Goal: Task Accomplishment & Management: Complete application form

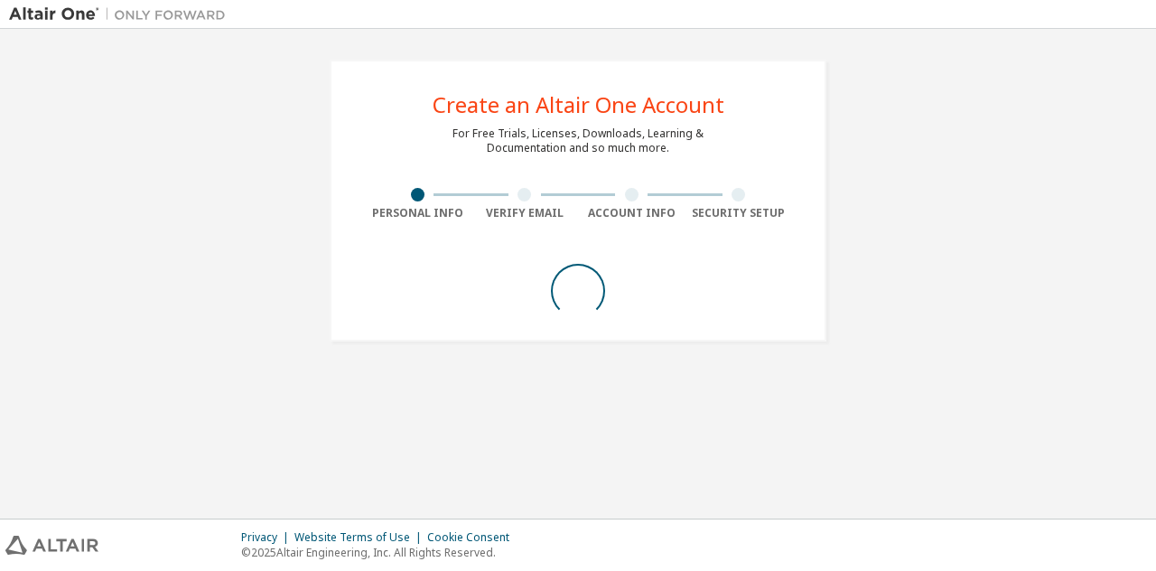
click at [288, 194] on div "Create an Altair One Account For Free Trials, Licenses, Downloads, Learning & D…" at bounding box center [578, 200] width 1138 height 325
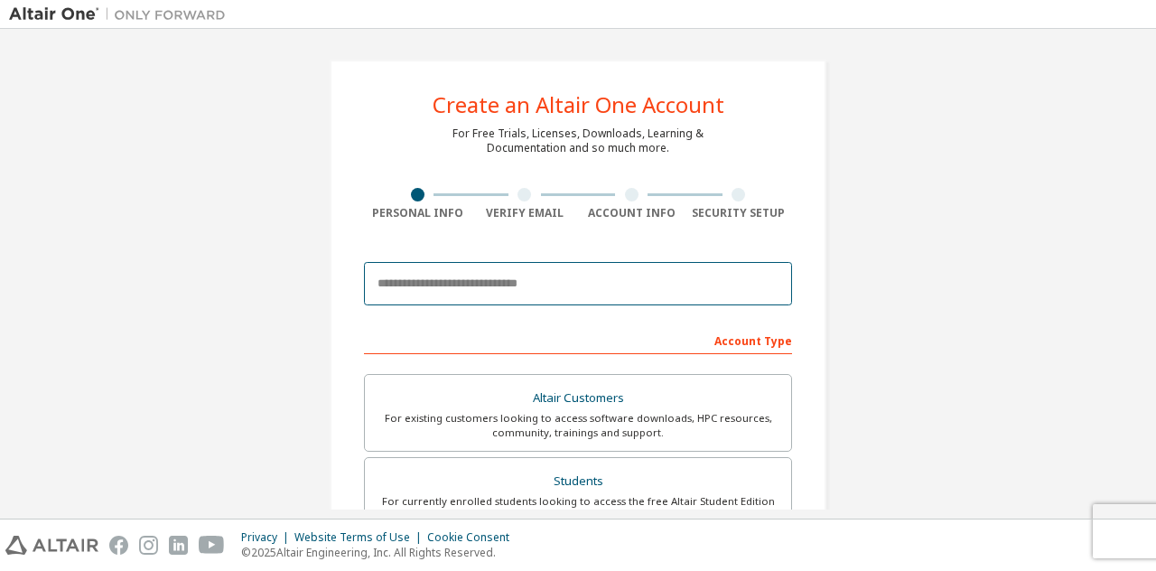
click at [493, 283] on input "email" at bounding box center [578, 283] width 428 height 43
click at [477, 273] on input "**********" at bounding box center [578, 283] width 428 height 43
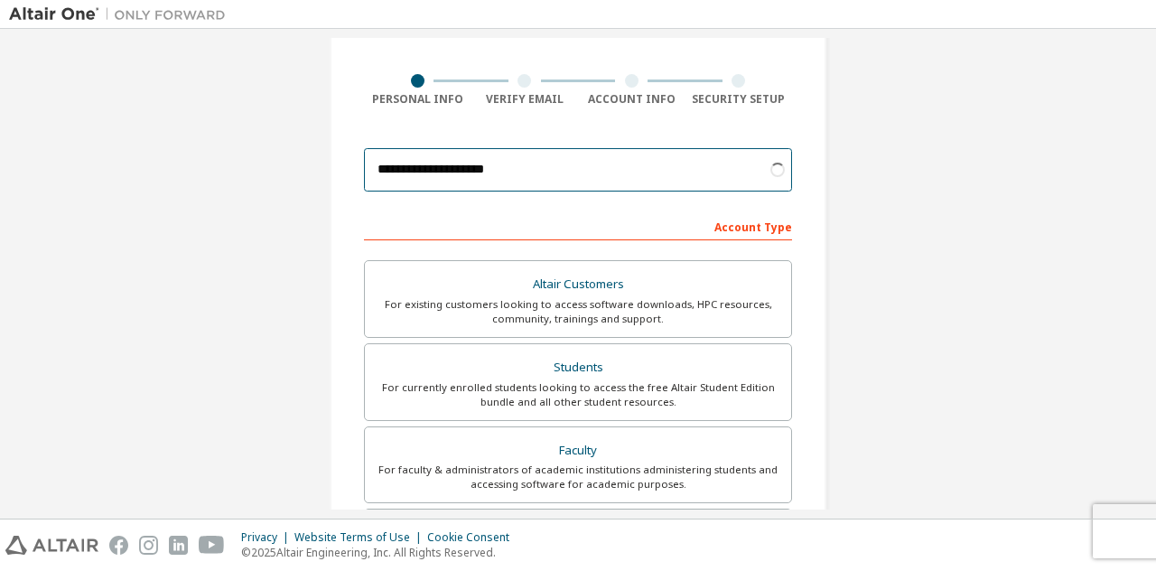
scroll to position [115, 0]
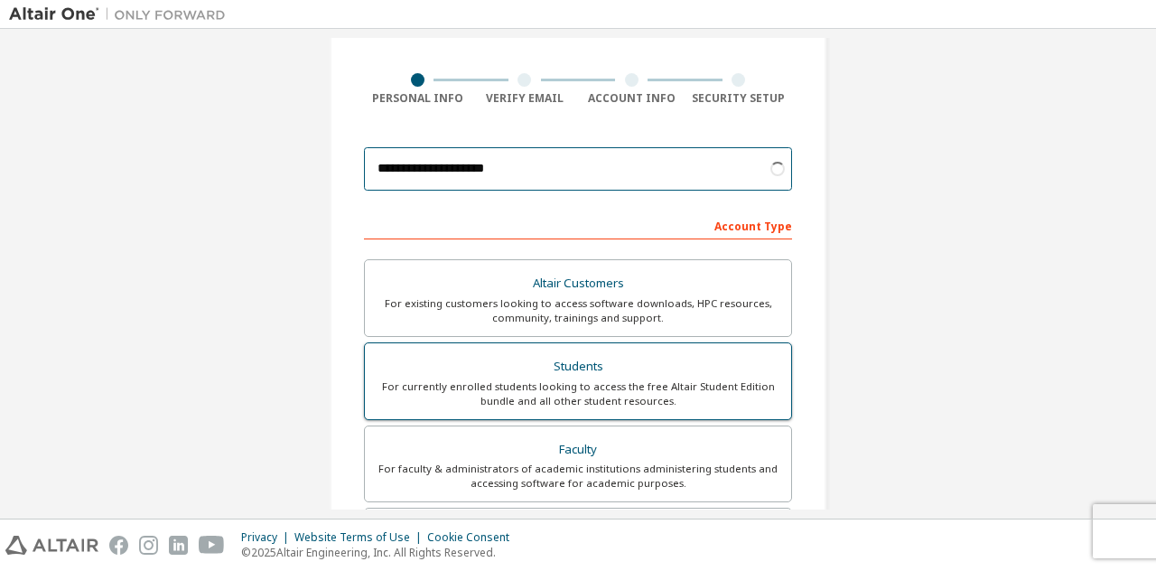
type input "**********"
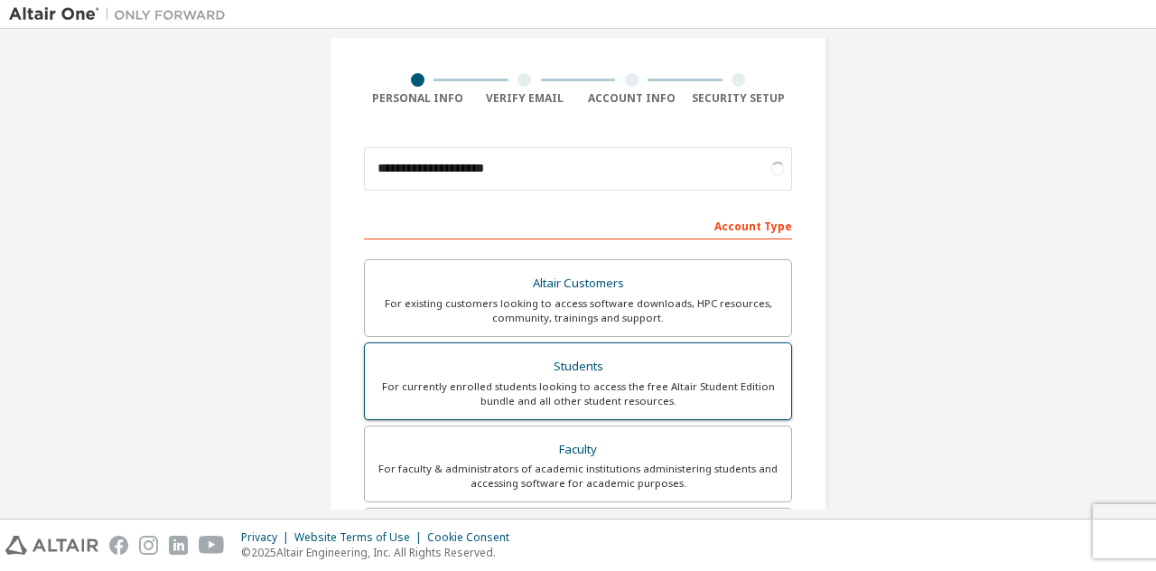
click at [602, 367] on div "Students" at bounding box center [578, 366] width 405 height 25
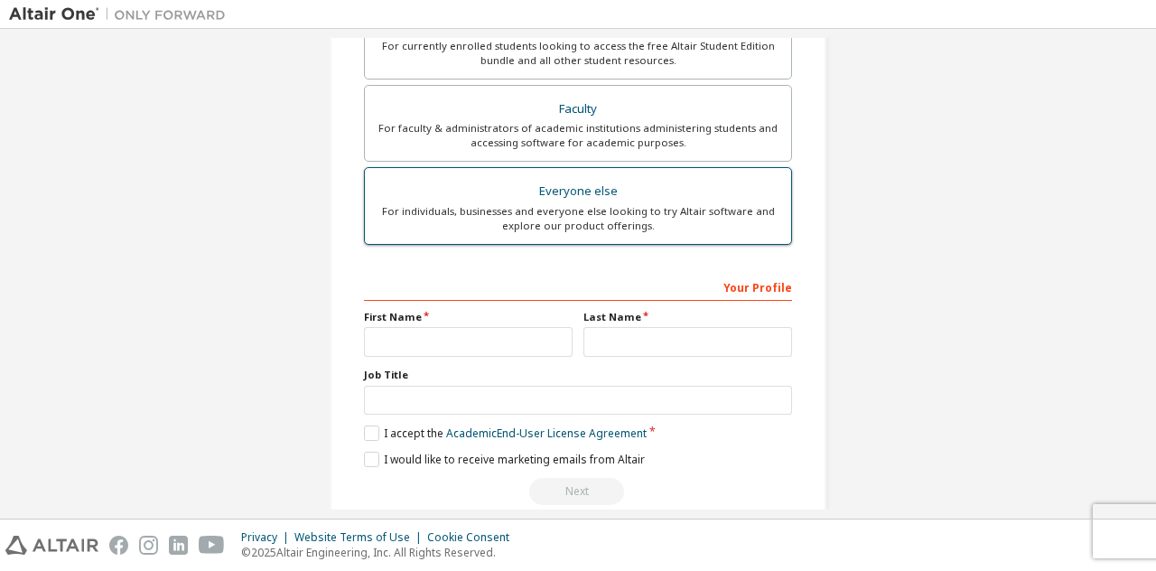
scroll to position [457, 0]
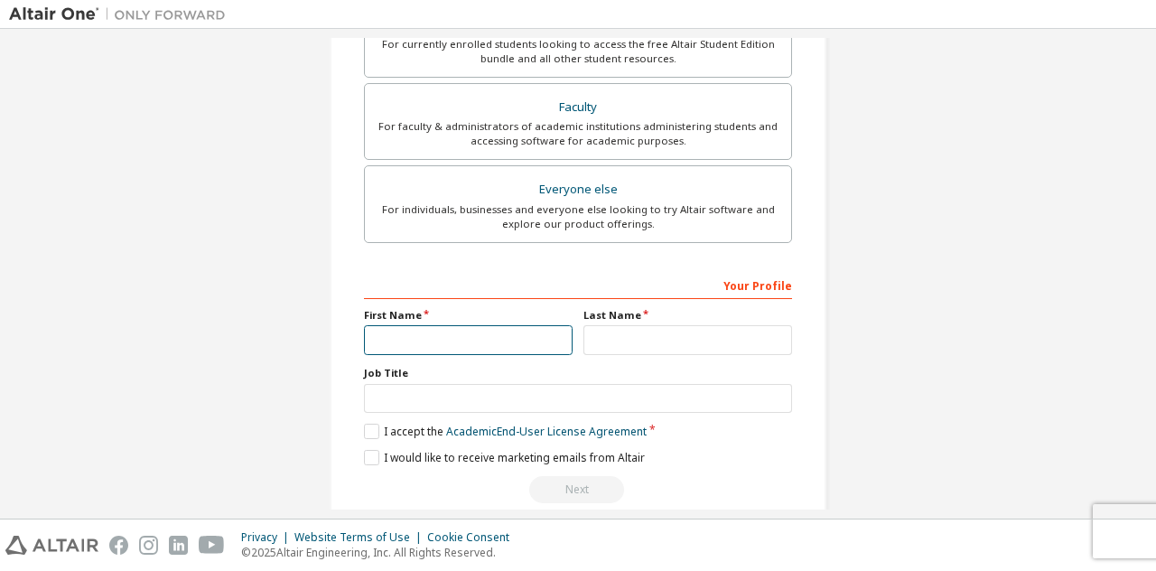
click at [435, 334] on input "text" at bounding box center [468, 340] width 209 height 30
type input "**********"
drag, startPoint x: 628, startPoint y: 321, endPoint x: 632, endPoint y: 339, distance: 18.4
click at [632, 339] on div "Last Name" at bounding box center [688, 331] width 220 height 47
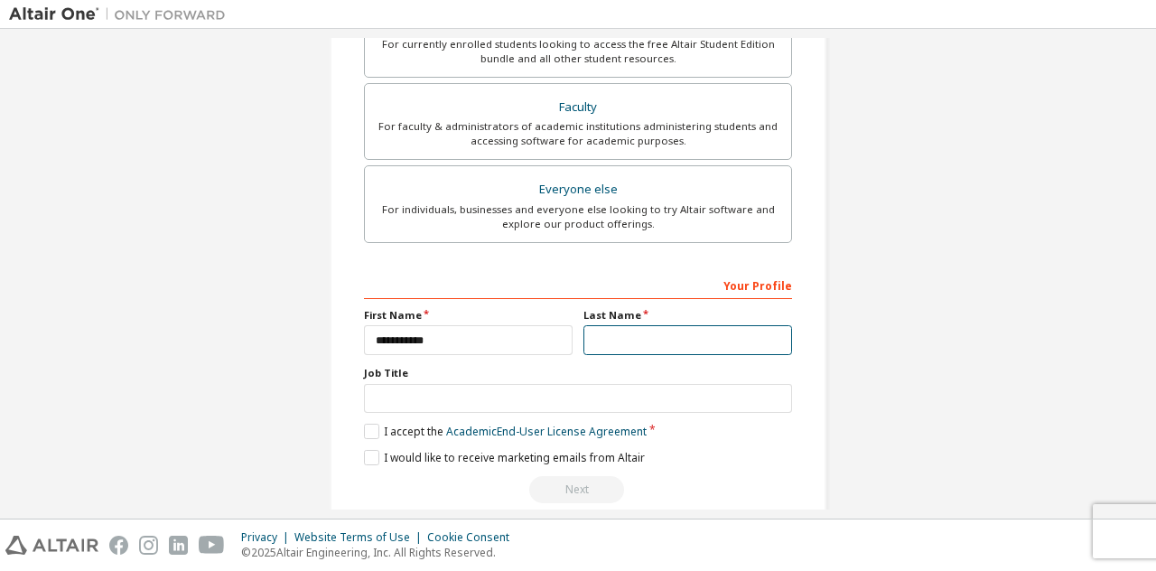
click at [632, 339] on input "text" at bounding box center [688, 340] width 209 height 30
type input "*********"
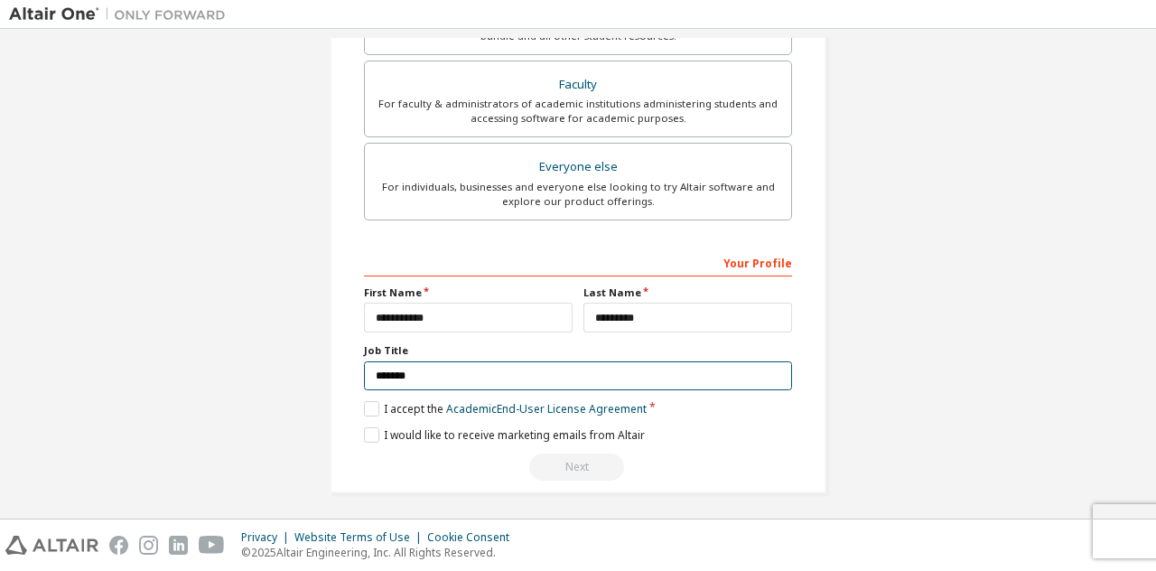
scroll to position [478, 0]
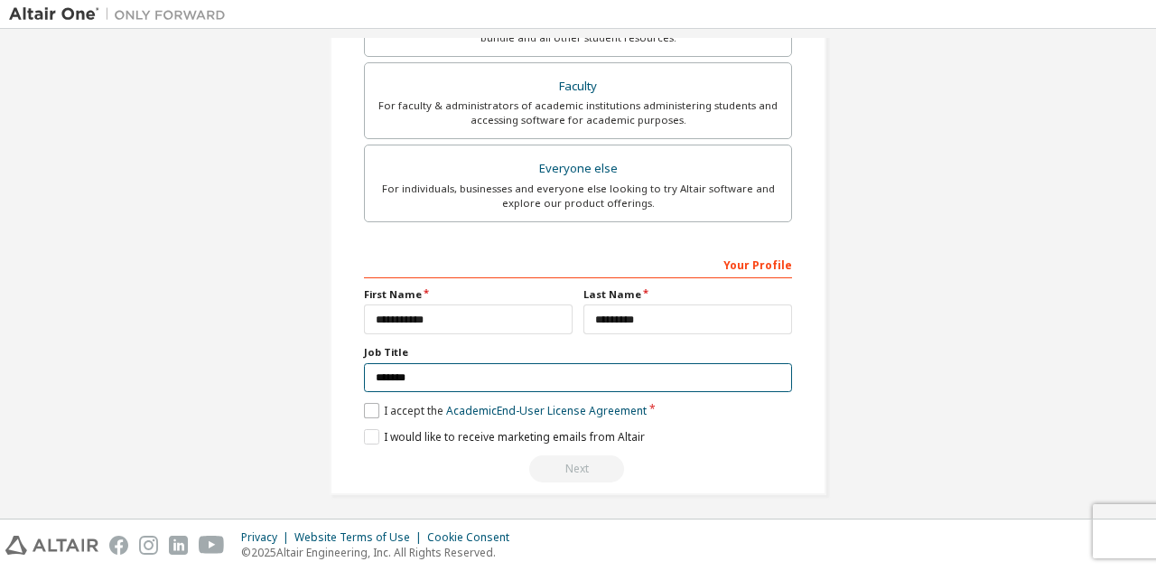
type input "*******"
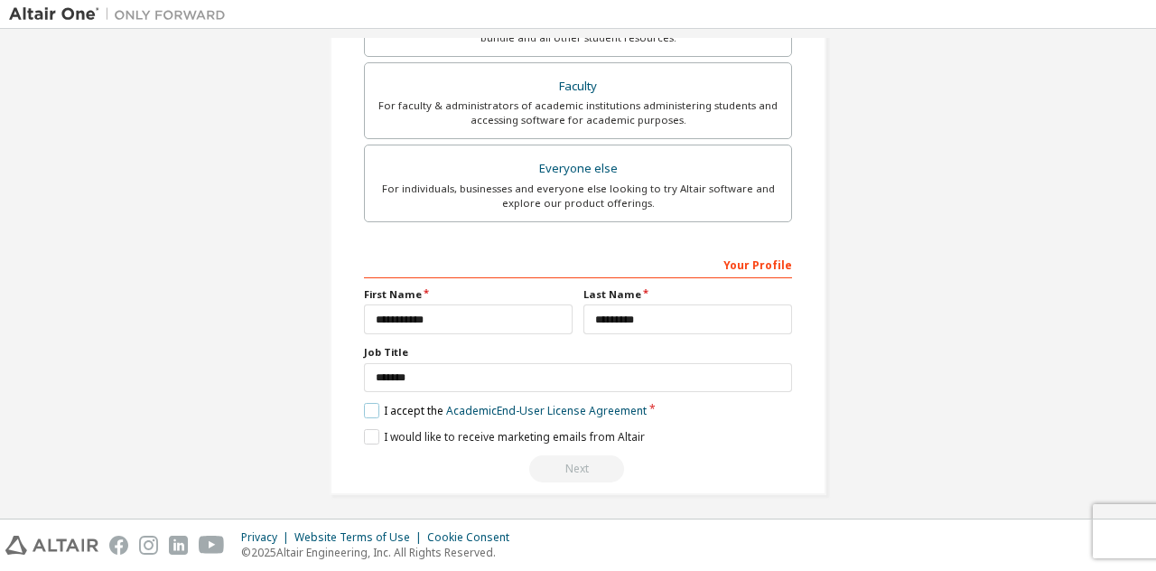
click at [400, 407] on label "I accept the Academic End-User License Agreement" at bounding box center [505, 410] width 283 height 15
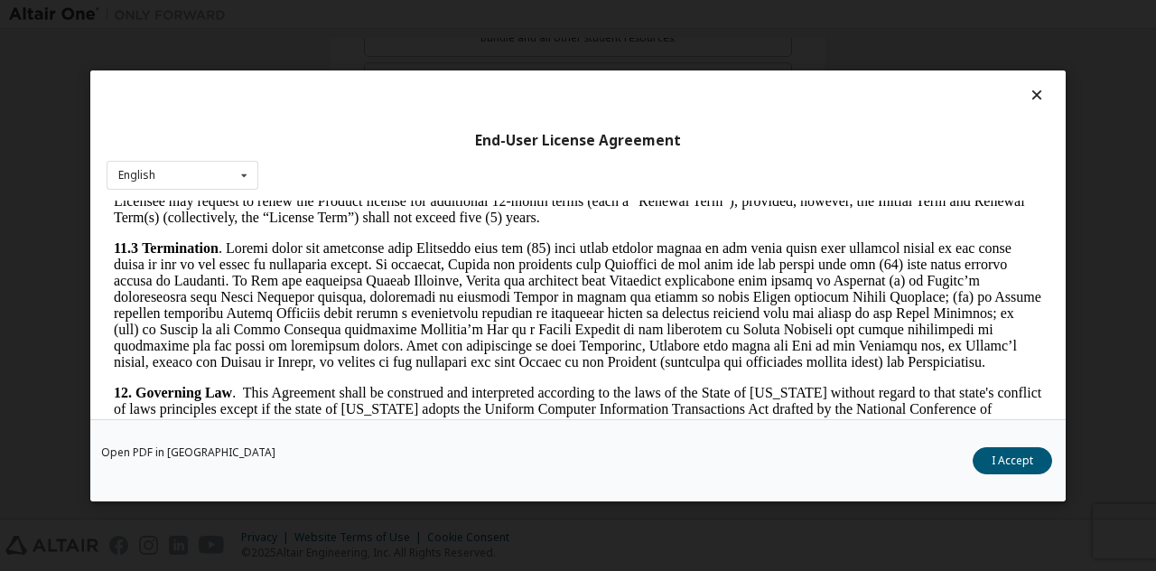
scroll to position [3000, 0]
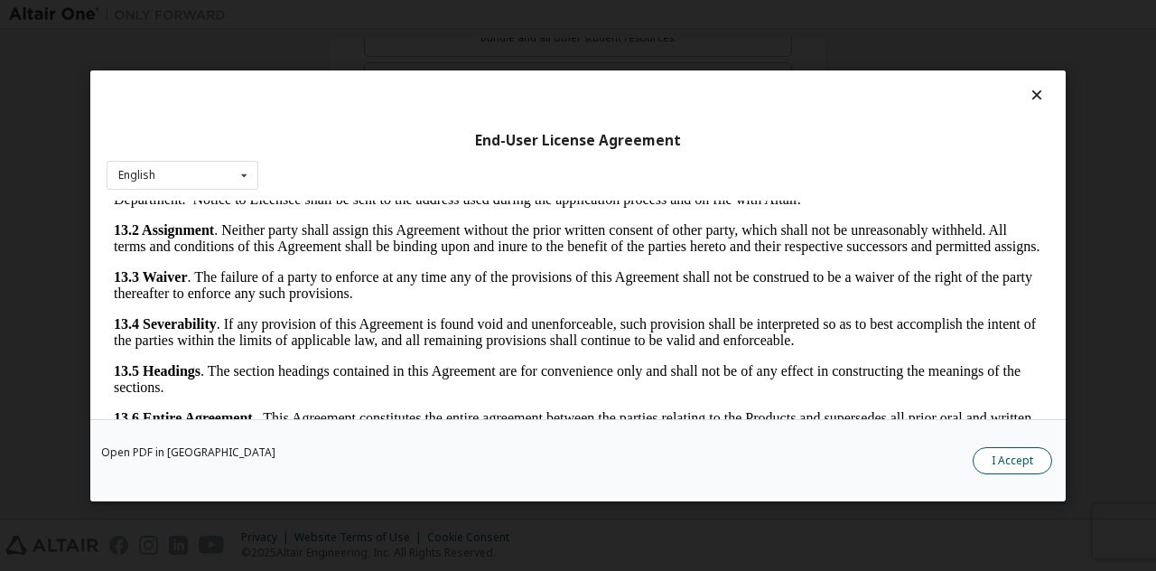
click at [1018, 460] on button "I Accept" at bounding box center [1013, 459] width 80 height 27
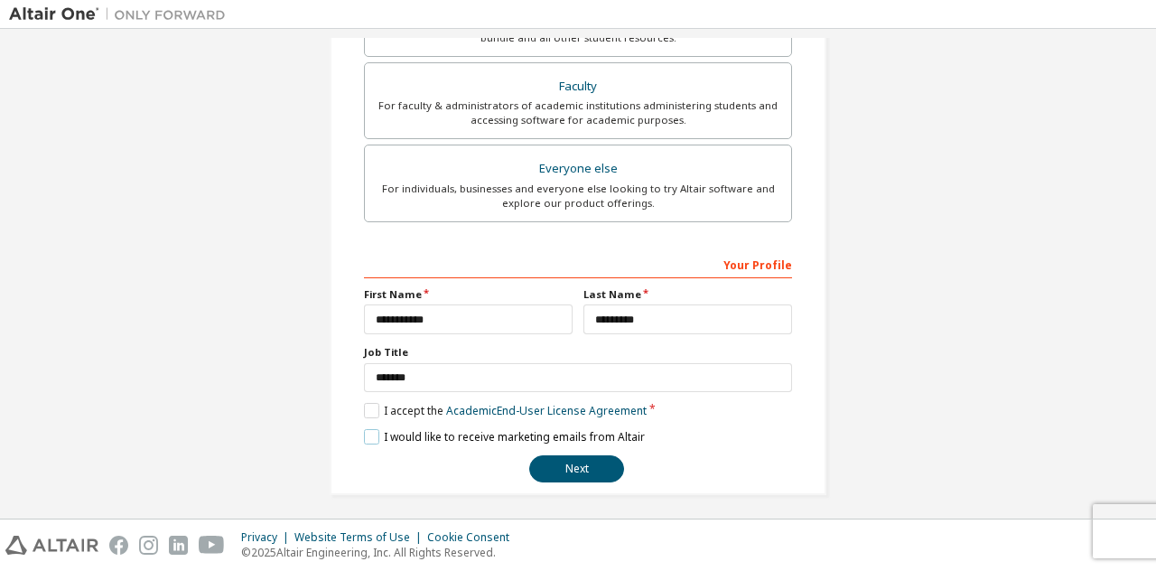
click at [421, 430] on label "I would like to receive marketing emails from Altair" at bounding box center [504, 436] width 281 height 15
click at [413, 429] on label "I would like to receive marketing emails from Altair" at bounding box center [504, 436] width 281 height 15
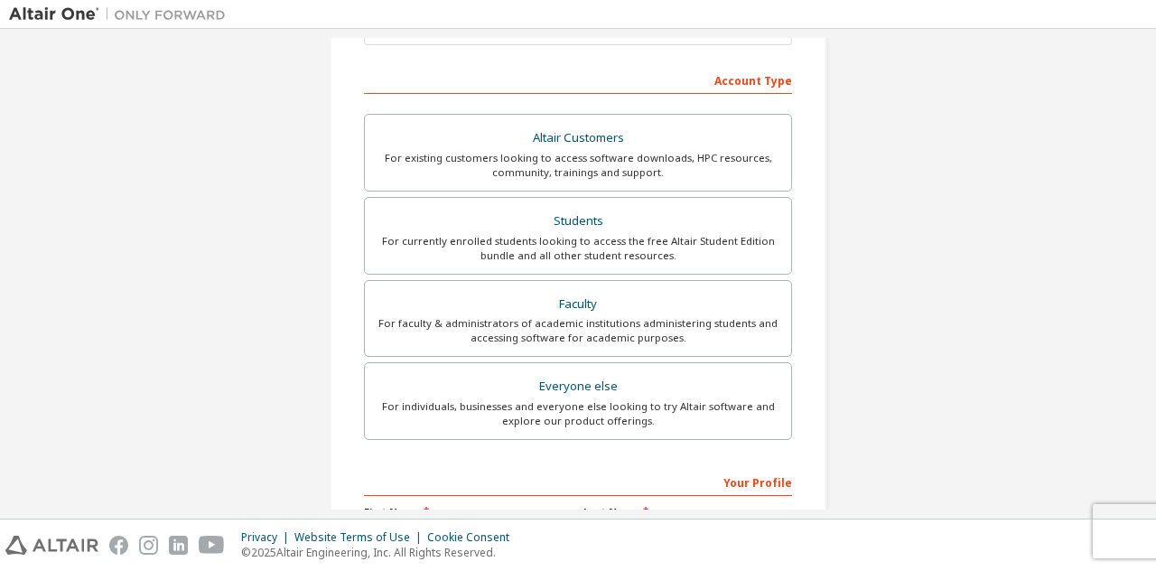
scroll to position [481, 0]
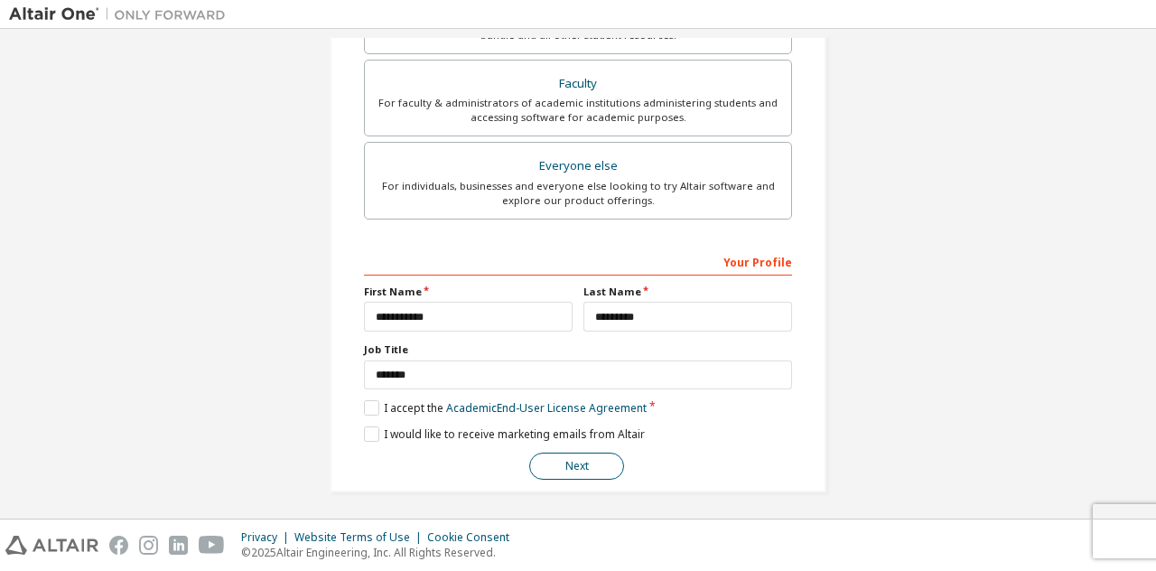
click at [596, 460] on button "Next" at bounding box center [576, 466] width 95 height 27
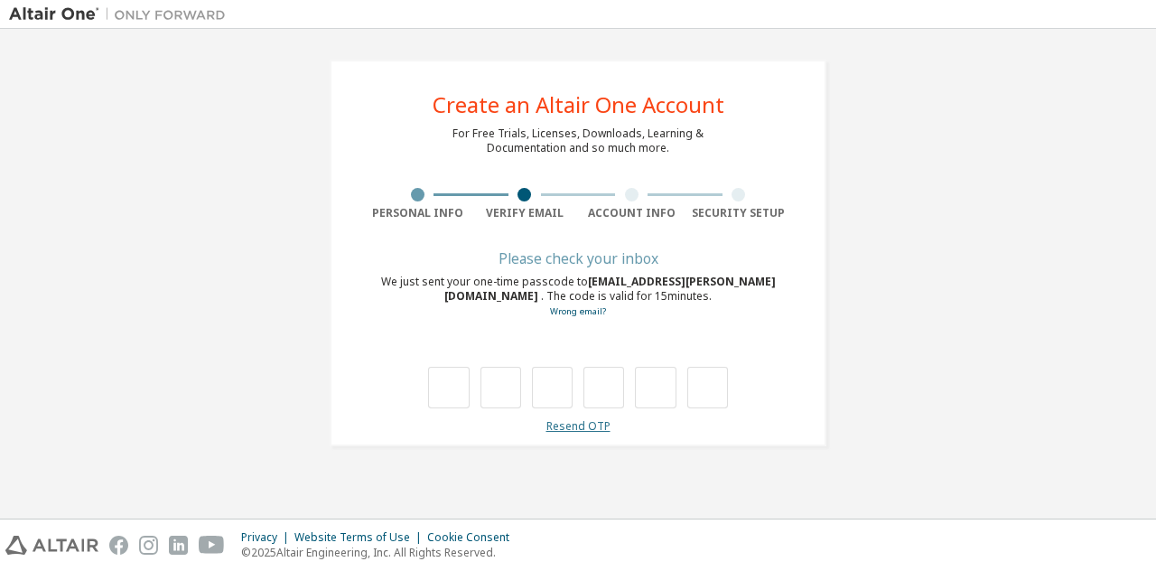
click at [580, 428] on link "Resend OTP" at bounding box center [579, 425] width 64 height 15
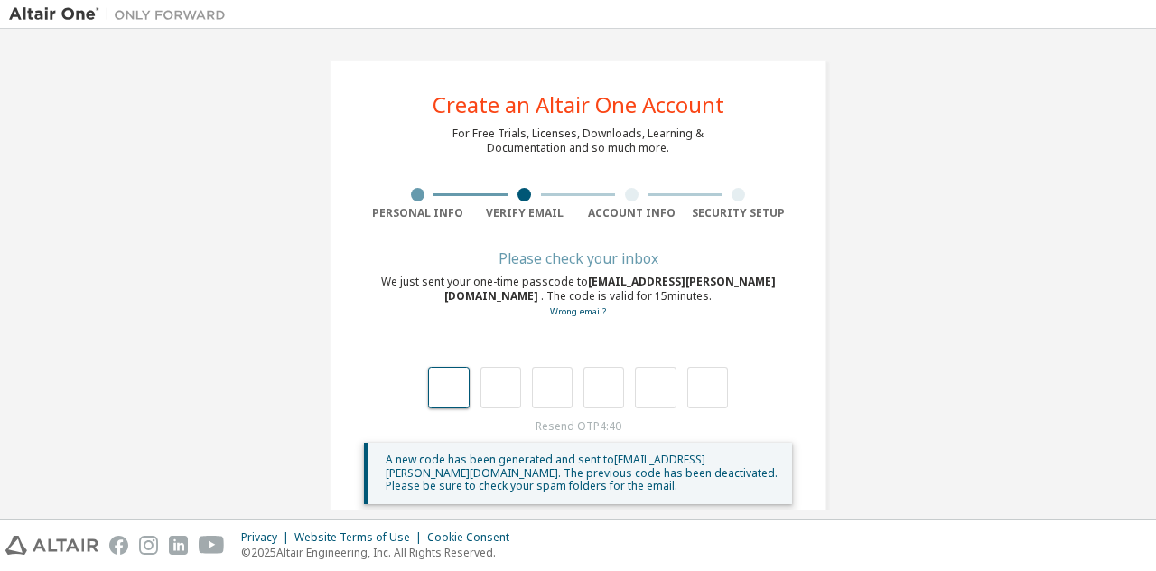
click at [458, 395] on input "text" at bounding box center [448, 388] width 41 height 42
type input "*"
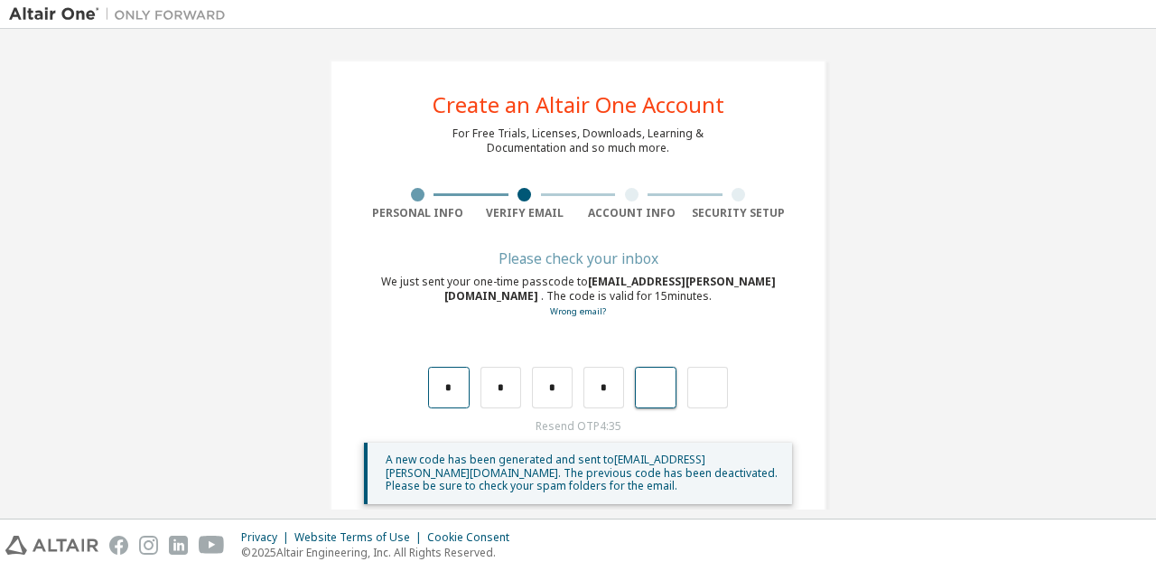
type input "*"
